Goal: Task Accomplishment & Management: Manage account settings

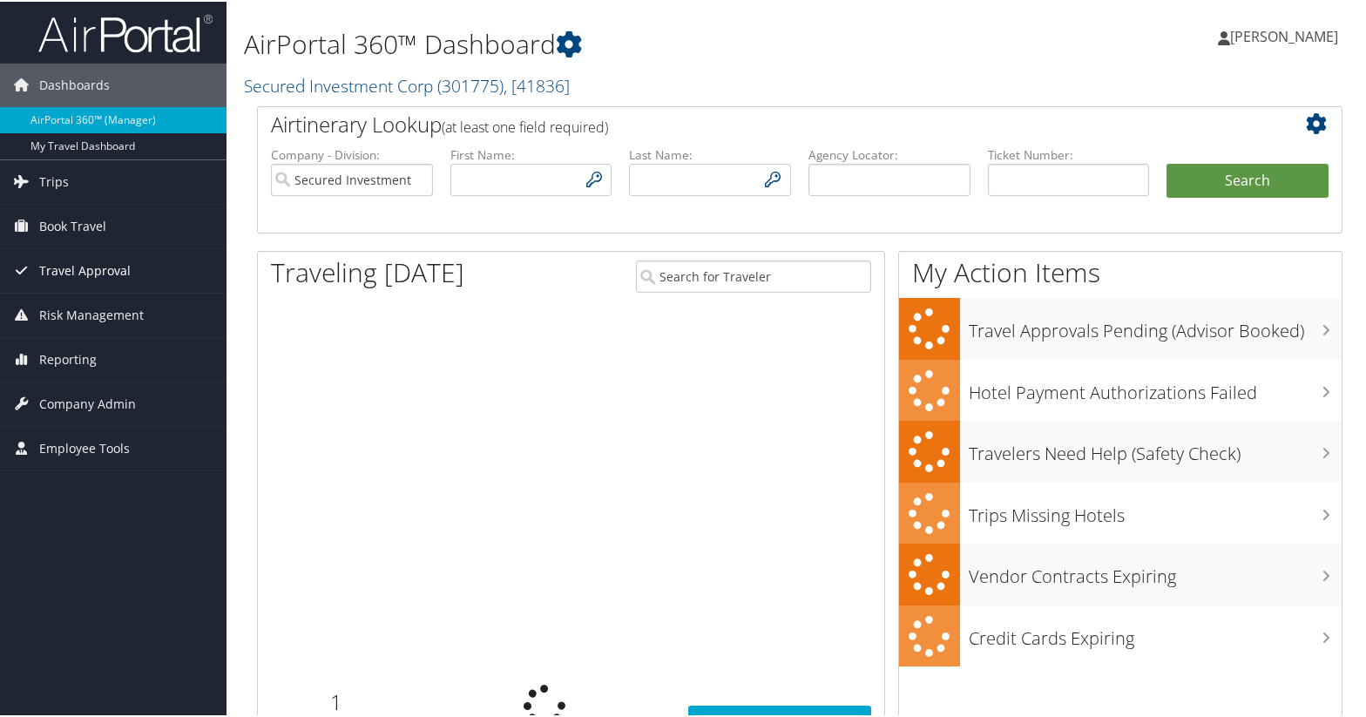
type input "[EMAIL_ADDRESS][DOMAIN_NAME]"
type input "mrudd@securedinvestmentcorp.com"
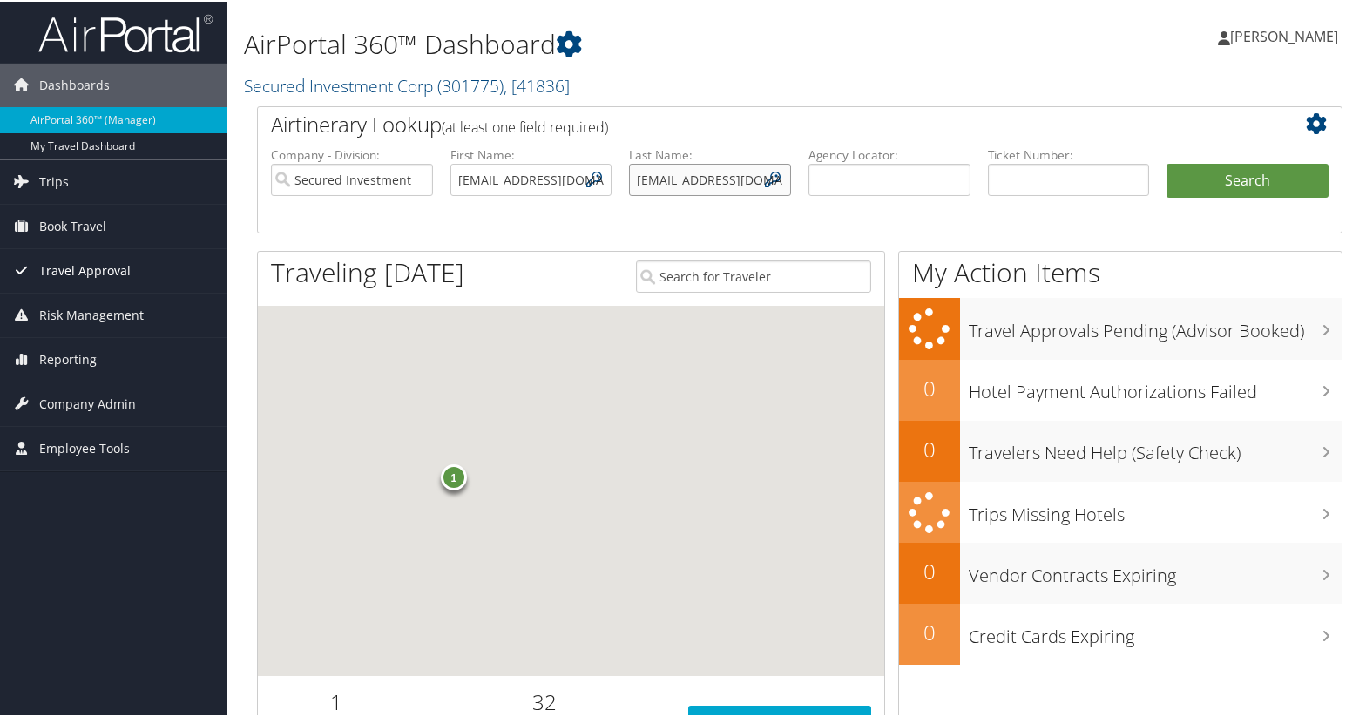
scroll to position [0, 67]
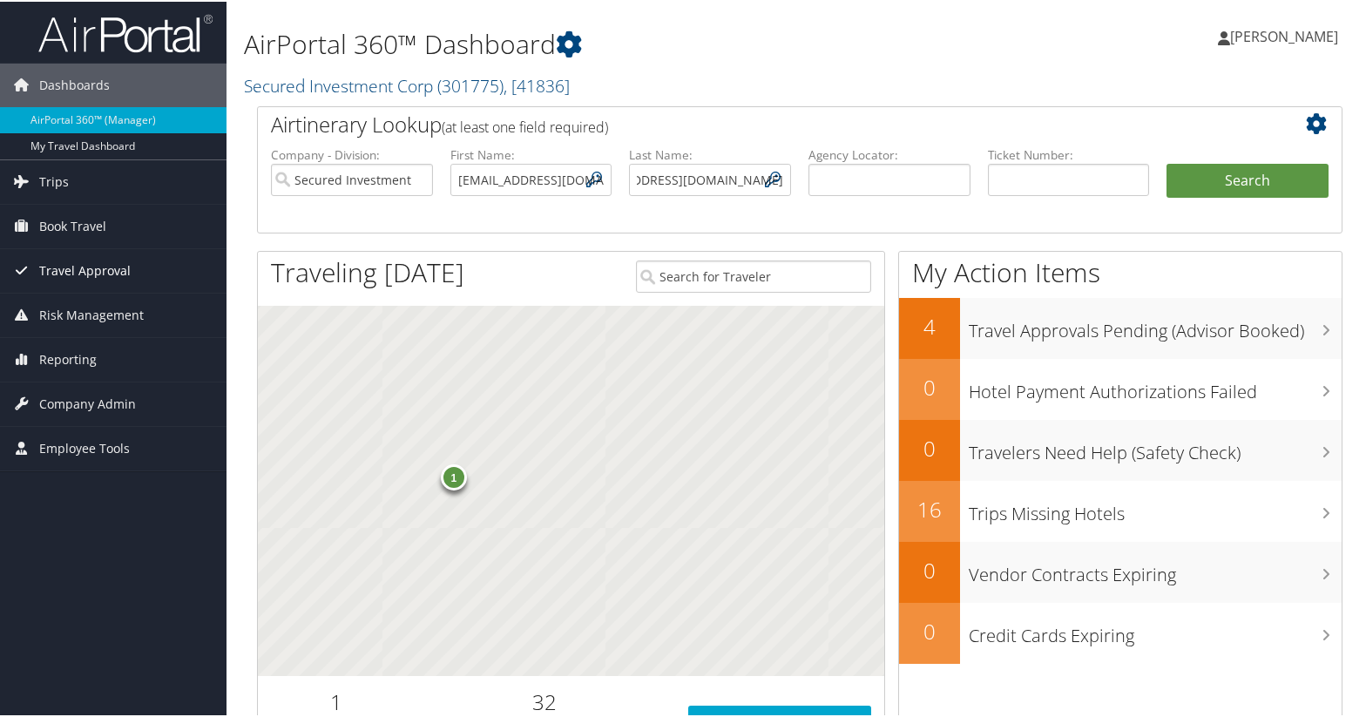
click at [120, 267] on span "Travel Approval" at bounding box center [84, 269] width 91 height 44
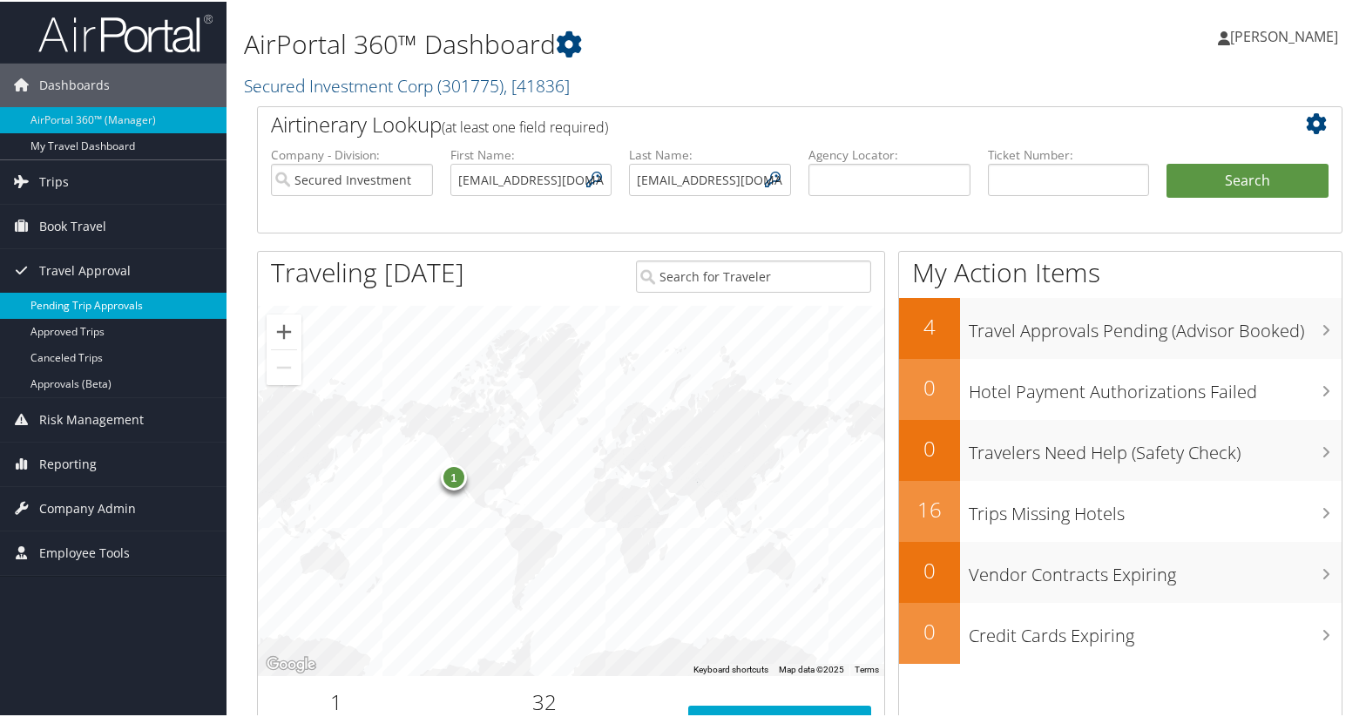
click at [106, 303] on link "Pending Trip Approvals" at bounding box center [113, 304] width 226 height 26
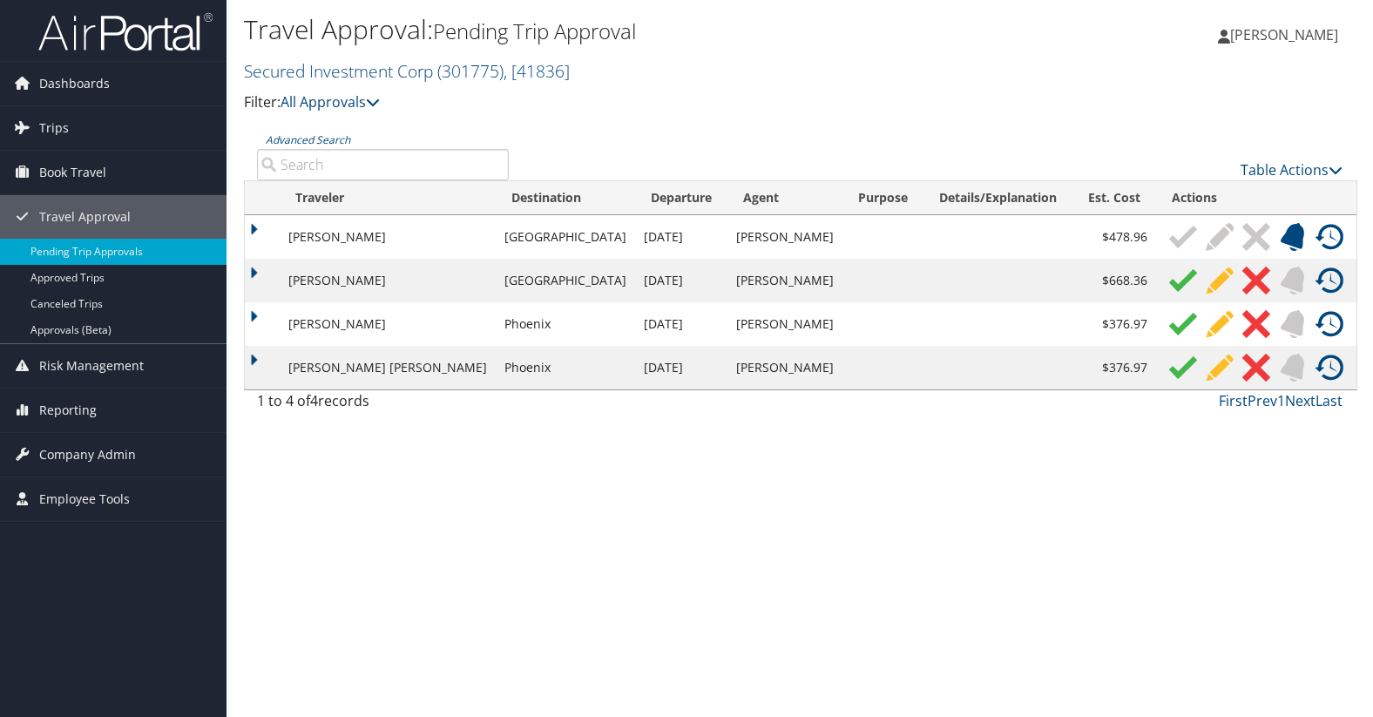
click at [554, 337] on td "Phoenix" at bounding box center [565, 324] width 139 height 44
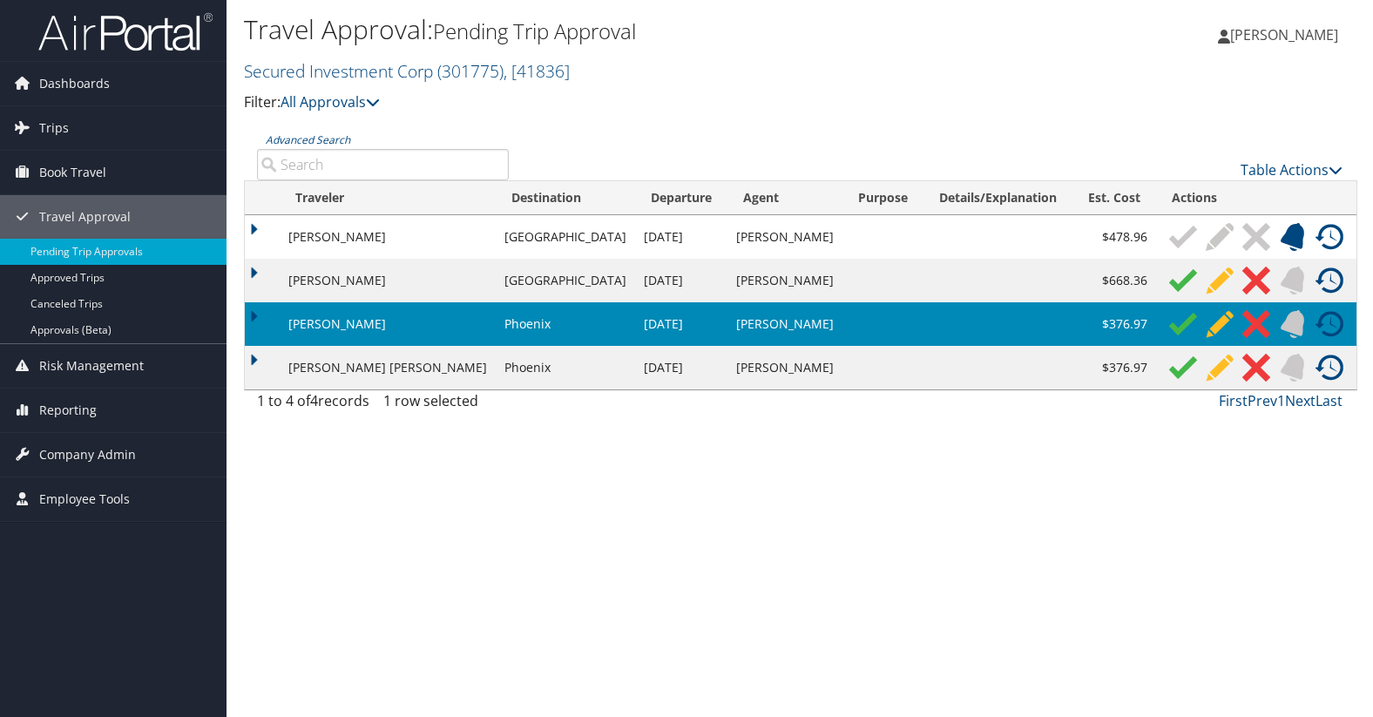
click at [741, 367] on td "[PERSON_NAME]" at bounding box center [784, 368] width 115 height 44
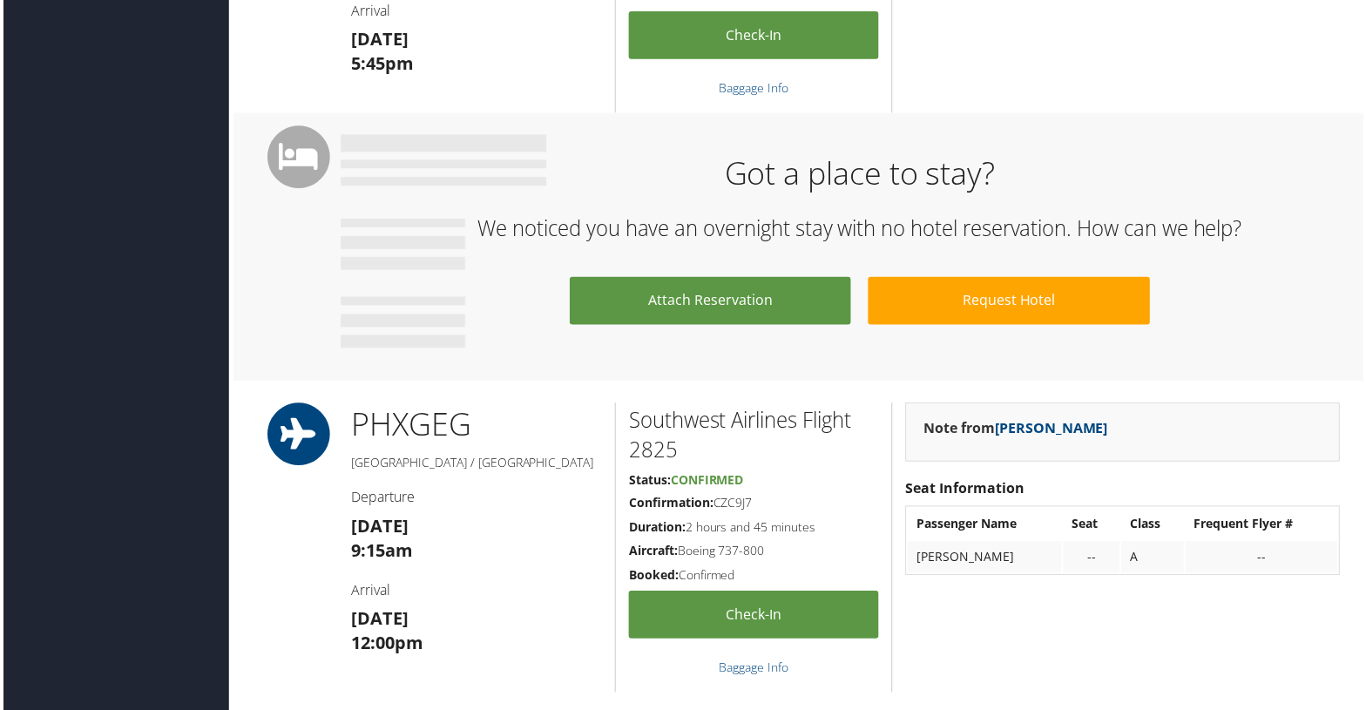
scroll to position [697, 0]
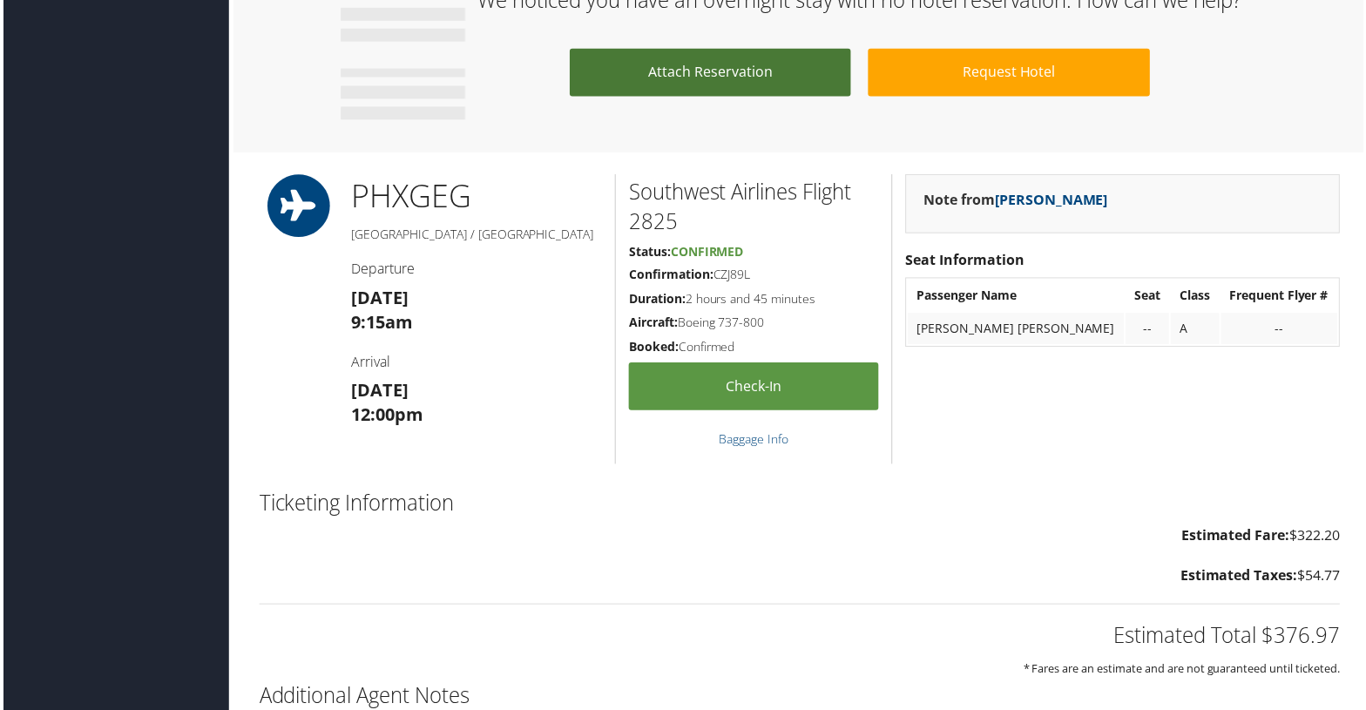
scroll to position [1060, 0]
